Goal: Manage account settings

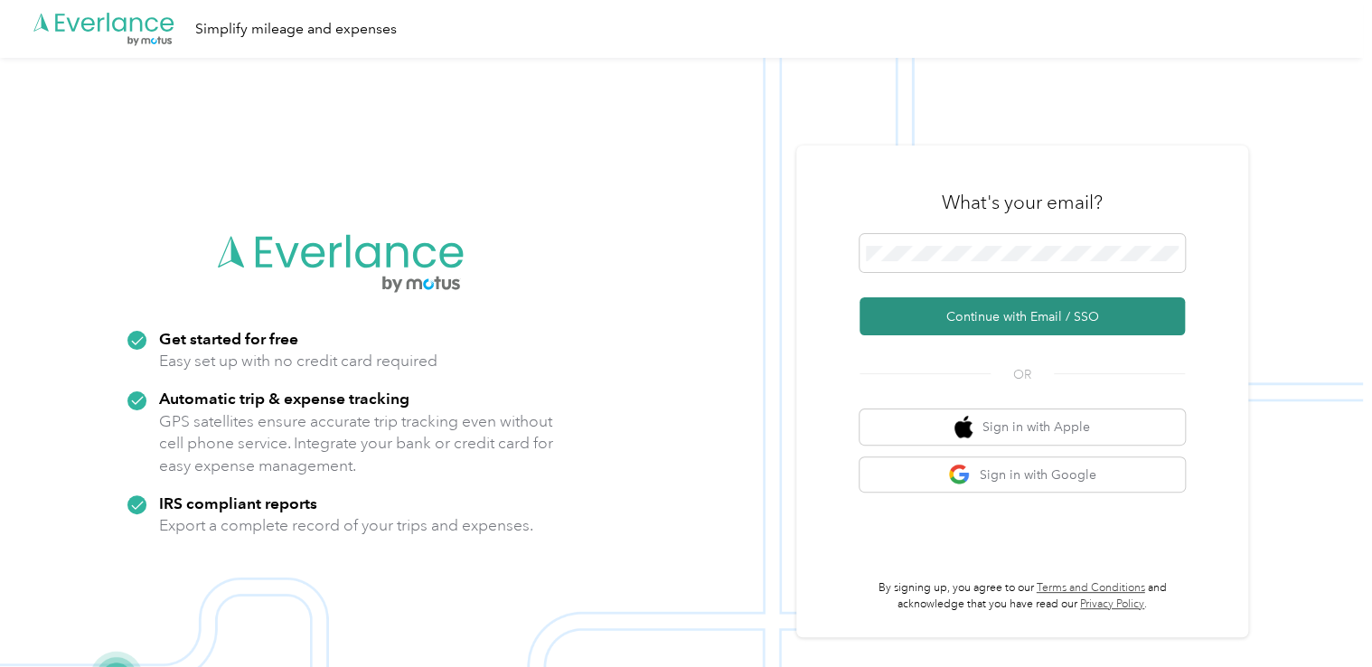
click at [1066, 311] on button "Continue with Email / SSO" at bounding box center [1021, 316] width 325 height 38
click at [954, 318] on button "Continue with Email / SSO" at bounding box center [1021, 316] width 325 height 38
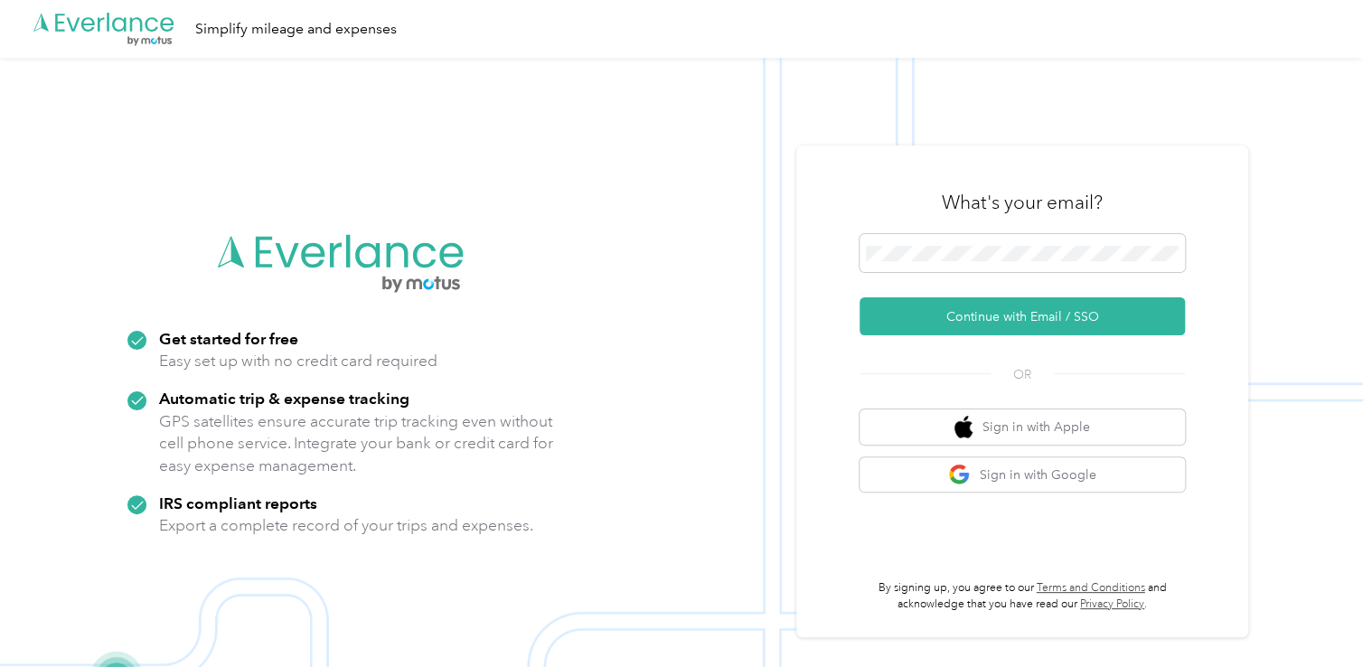
click at [954, 318] on button "Continue with Email / SSO" at bounding box center [1021, 316] width 325 height 38
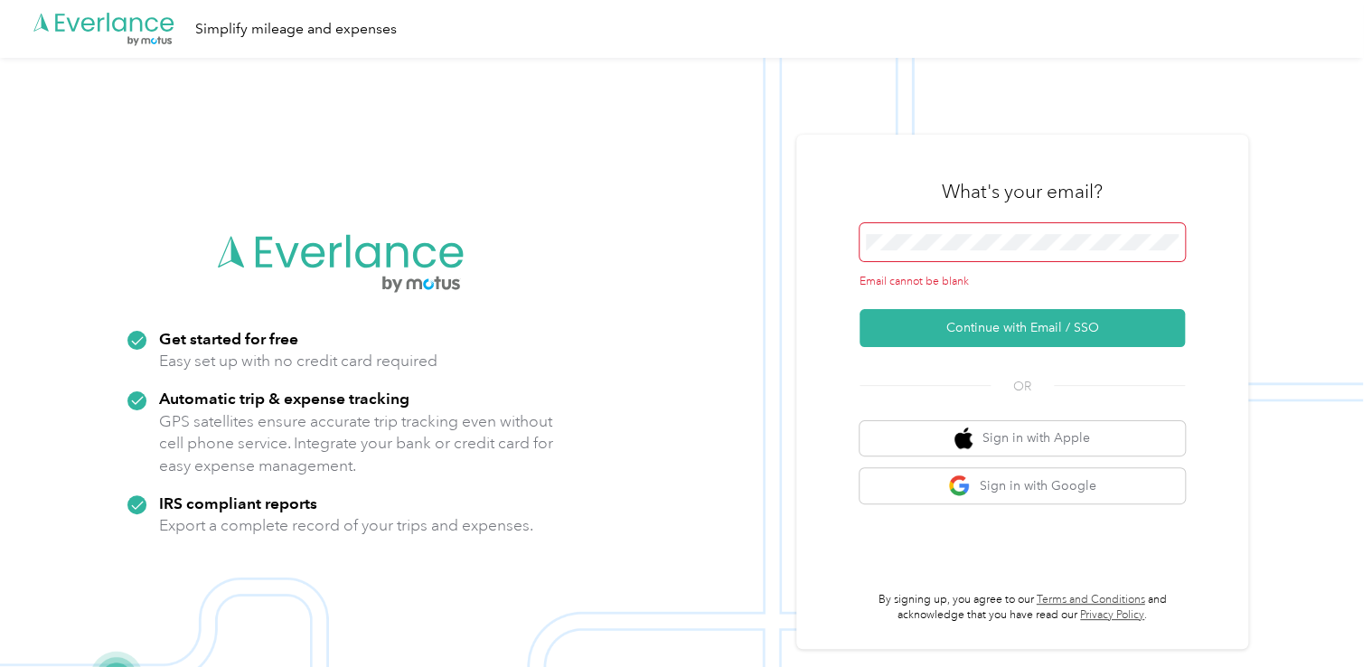
click at [954, 318] on button "Continue with Email / SSO" at bounding box center [1021, 328] width 325 height 38
click at [948, 250] on span at bounding box center [1021, 242] width 325 height 38
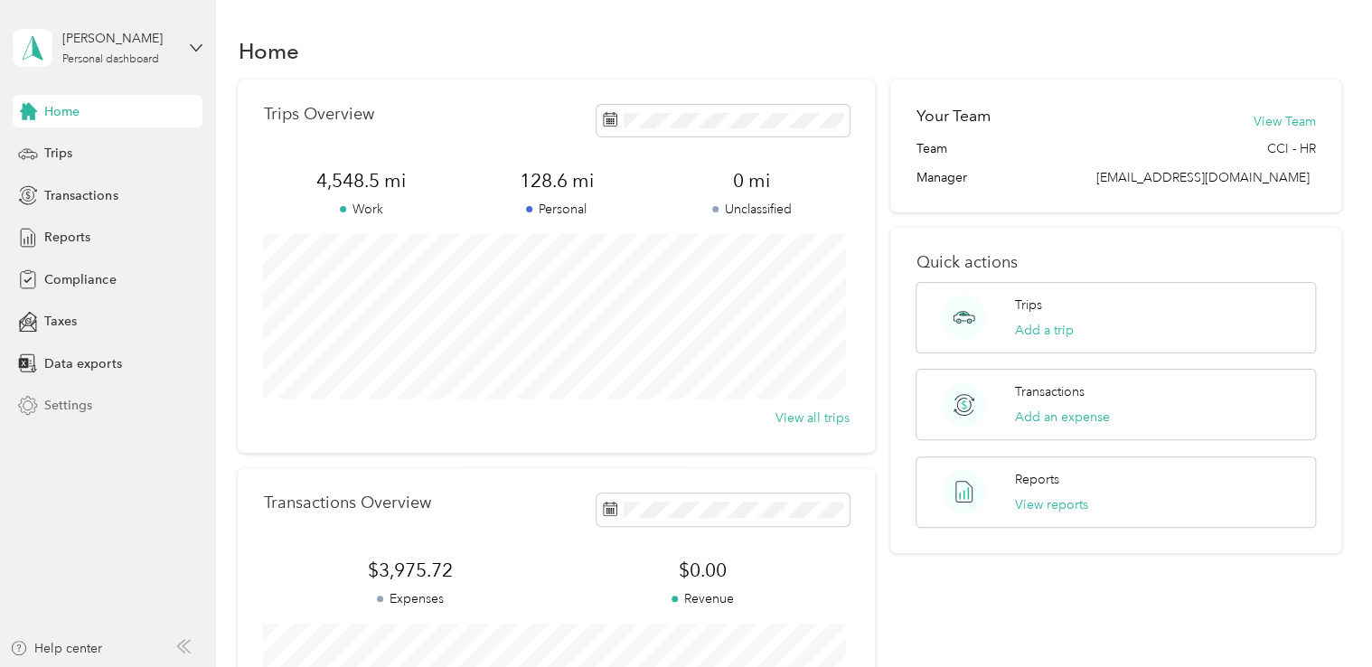
click at [72, 403] on span "Settings" at bounding box center [68, 405] width 48 height 19
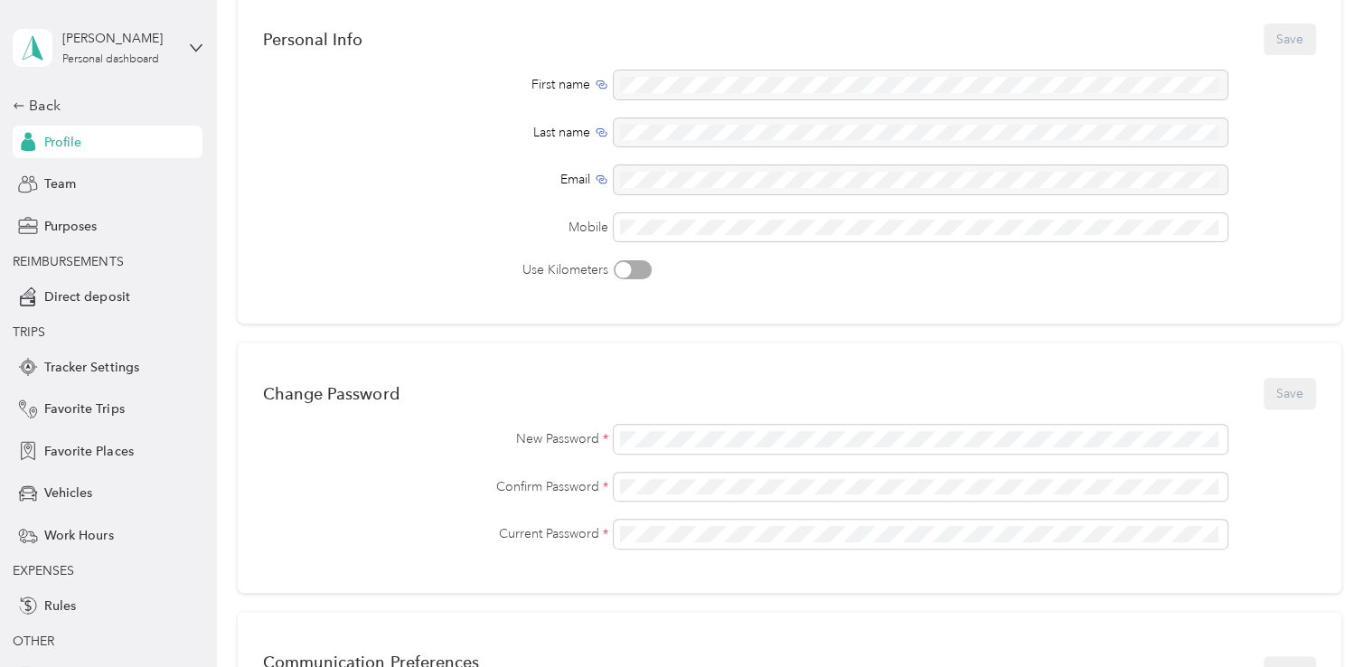
scroll to position [36, 0]
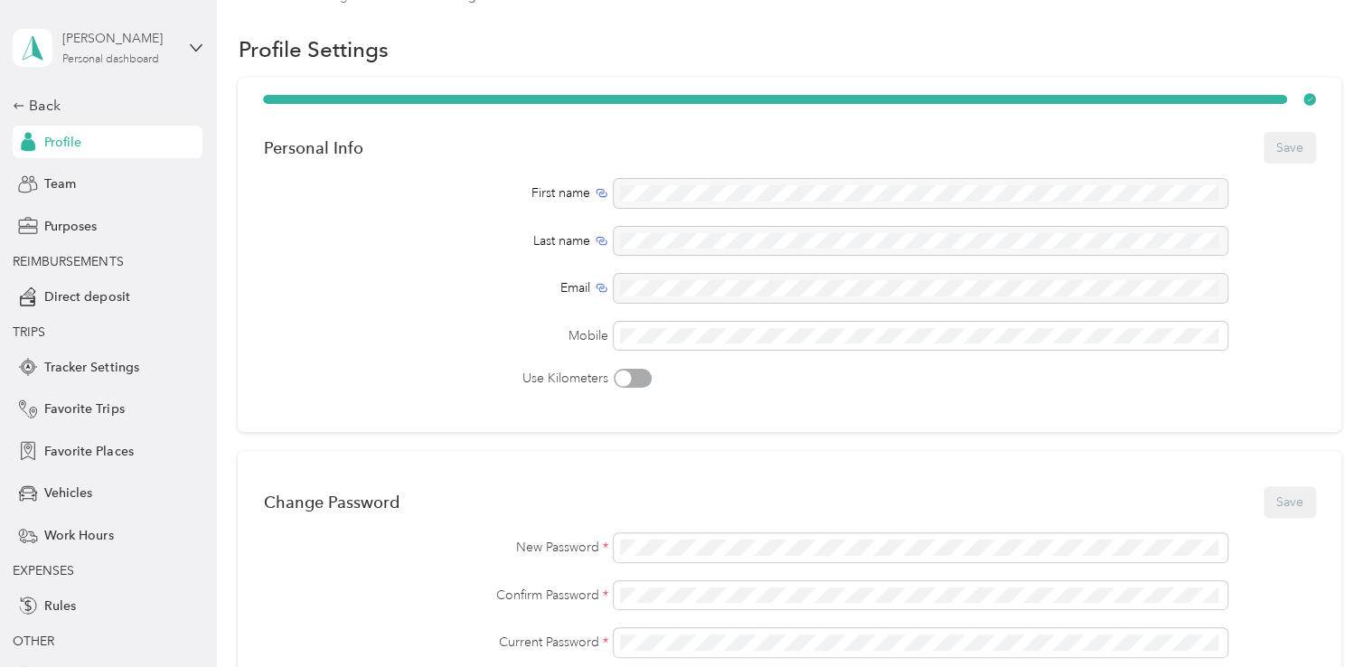
click at [125, 60] on div "Personal dashboard" at bounding box center [110, 59] width 97 height 11
click at [447, 46] on div "Profile Settings" at bounding box center [789, 50] width 1103 height 38
click at [71, 143] on span "Profile" at bounding box center [62, 142] width 37 height 19
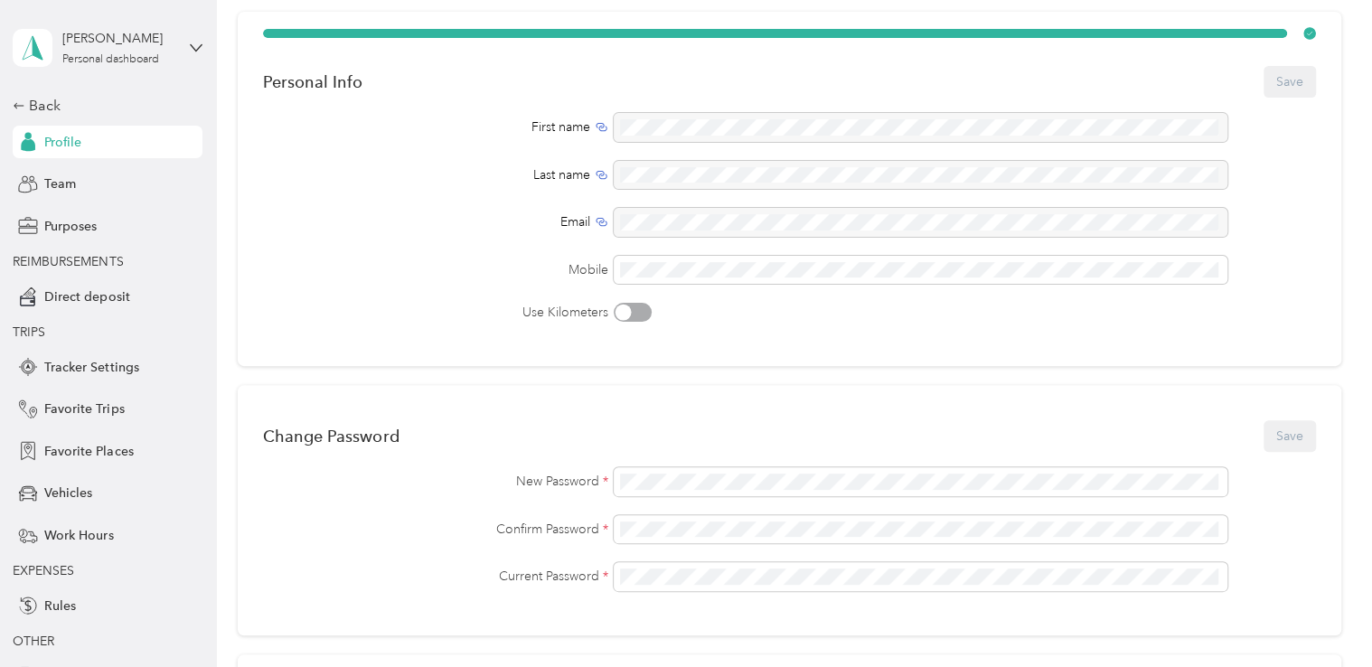
scroll to position [0, 0]
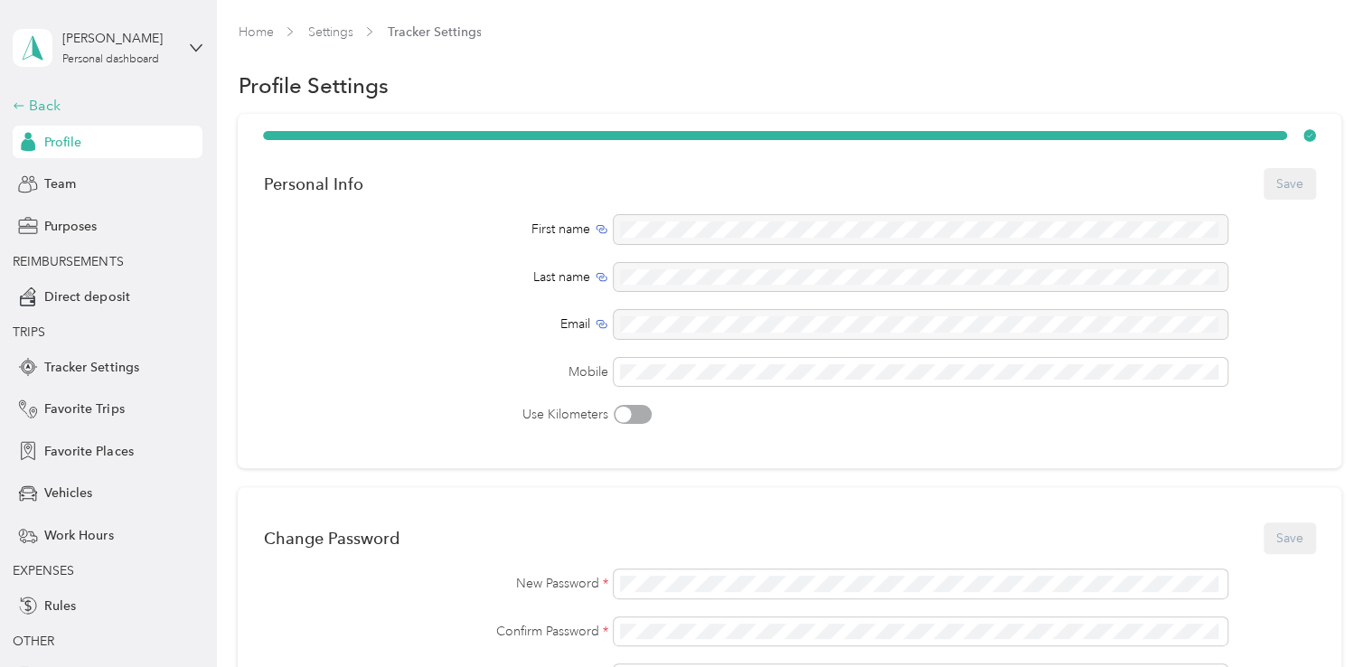
click at [34, 108] on div "Back" at bounding box center [103, 106] width 181 height 22
